Goal: Information Seeking & Learning: Learn about a topic

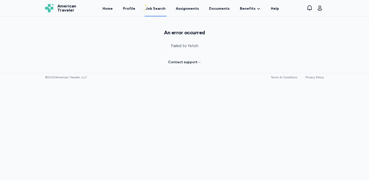
click at [160, 8] on div "Job Search" at bounding box center [155, 8] width 20 height 5
click at [106, 10] on link "Home" at bounding box center [107, 9] width 12 height 16
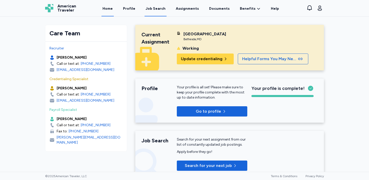
click at [160, 9] on div "Job Search" at bounding box center [155, 8] width 20 height 5
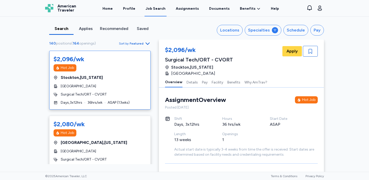
click at [144, 43] on icon "button" at bounding box center [147, 43] width 6 height 6
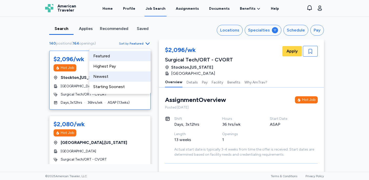
click at [124, 77] on div "Newest" at bounding box center [119, 76] width 61 height 10
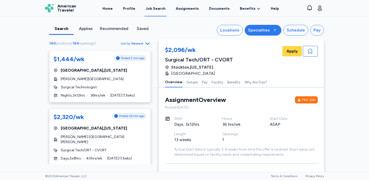
click at [269, 29] on div "Specialties" at bounding box center [259, 30] width 22 height 6
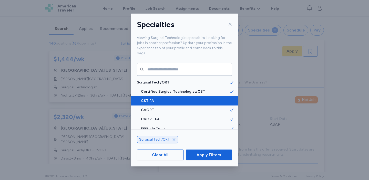
click at [233, 98] on span at bounding box center [233, 100] width 9 height 9
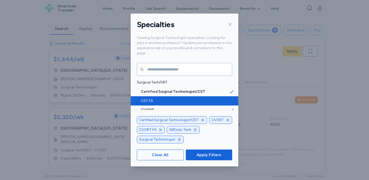
click at [195, 131] on icon "button" at bounding box center [195, 130] width 4 height 4
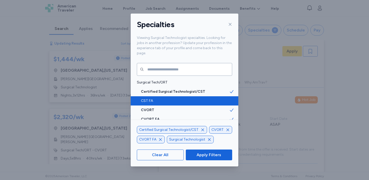
click at [161, 139] on icon "button" at bounding box center [160, 140] width 4 height 4
click at [227, 131] on icon "button" at bounding box center [228, 130] width 4 height 4
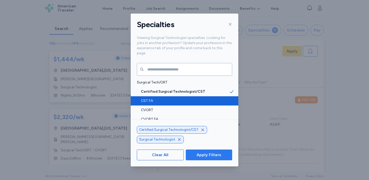
click at [216, 155] on span "Apply Filters" at bounding box center [208, 155] width 25 height 6
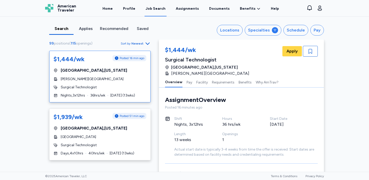
click at [143, 44] on span "Newest" at bounding box center [137, 43] width 12 height 4
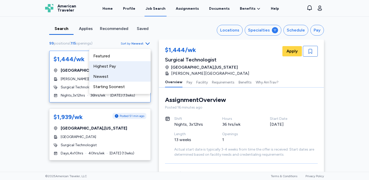
click at [124, 63] on div "Highest Pay" at bounding box center [119, 66] width 61 height 10
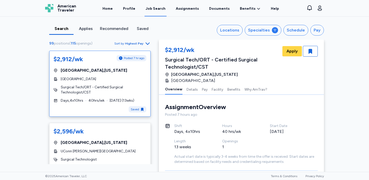
scroll to position [8, 0]
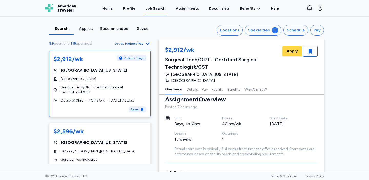
click at [147, 44] on icon "button" at bounding box center [147, 43] width 6 height 6
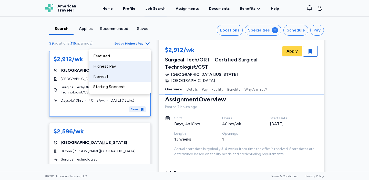
click at [135, 75] on div "Newest" at bounding box center [119, 76] width 61 height 10
